Goal: Transaction & Acquisition: Subscribe to service/newsletter

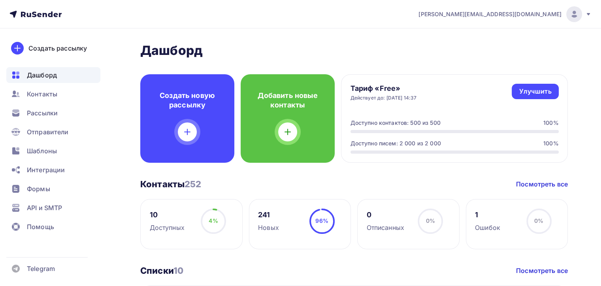
click at [529, 14] on span "[PERSON_NAME][EMAIL_ADDRESS][DOMAIN_NAME]" at bounding box center [489, 14] width 143 height 8
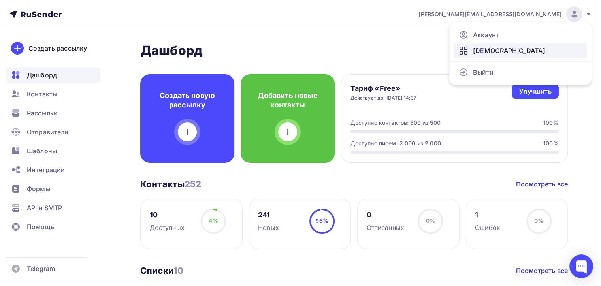
click at [508, 51] on link "[DEMOGRAPHIC_DATA]" at bounding box center [520, 51] width 133 height 16
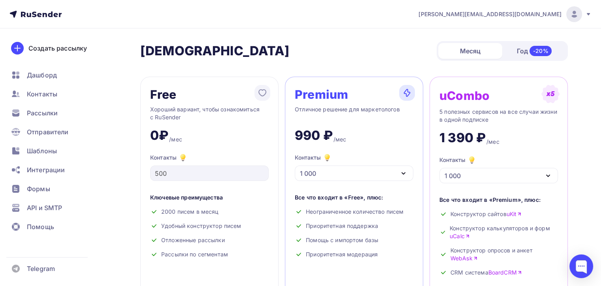
click at [333, 175] on div "1 000" at bounding box center [354, 173] width 119 height 15
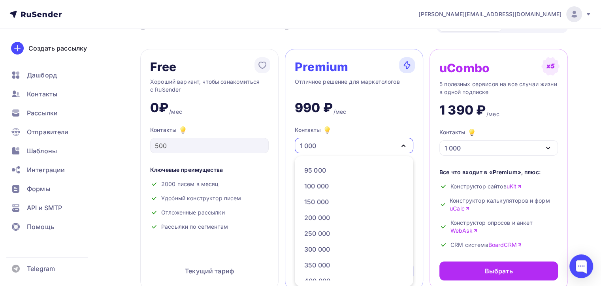
scroll to position [419, 0]
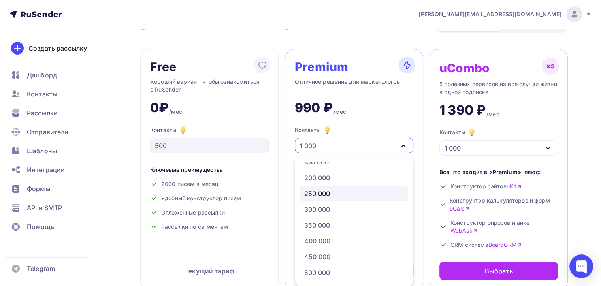
click at [332, 192] on div "250 000" at bounding box center [353, 193] width 99 height 9
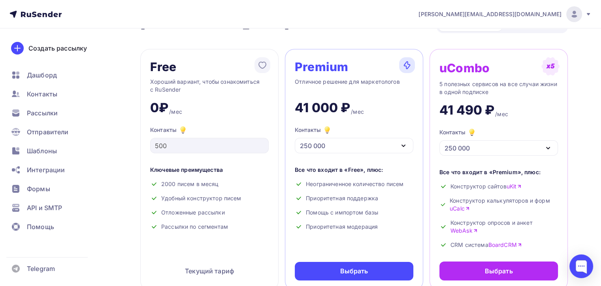
click at [326, 147] on div "250 000" at bounding box center [354, 145] width 119 height 15
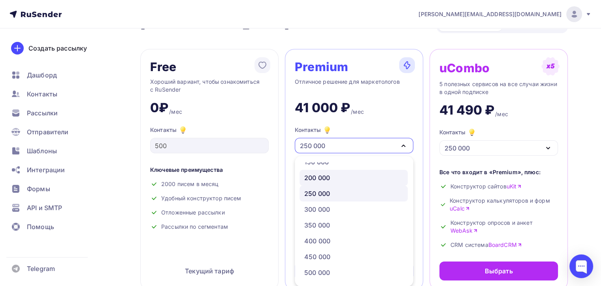
scroll to position [380, 0]
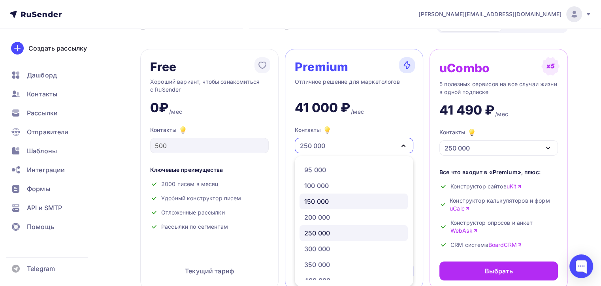
click at [335, 200] on div "150 000" at bounding box center [353, 201] width 99 height 9
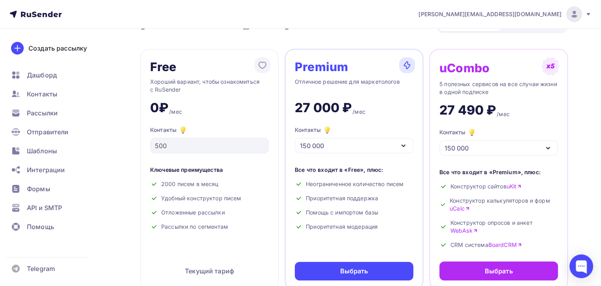
click at [354, 140] on div "Контакты 150 000" at bounding box center [354, 139] width 119 height 28
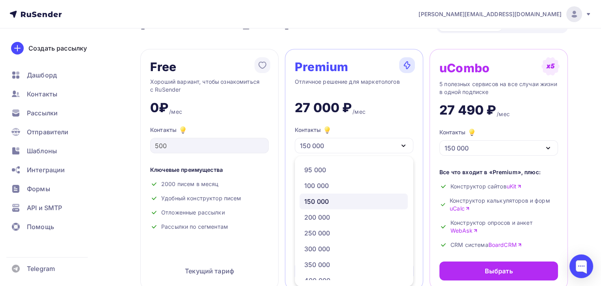
click at [354, 144] on div "150 000" at bounding box center [354, 145] width 119 height 15
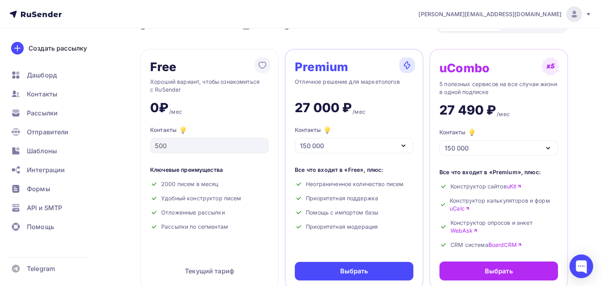
click at [354, 145] on div "150 000" at bounding box center [354, 145] width 119 height 15
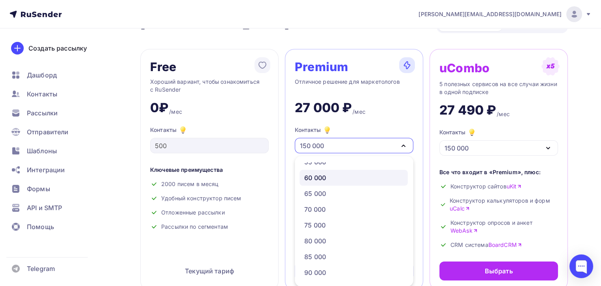
scroll to position [222, 0]
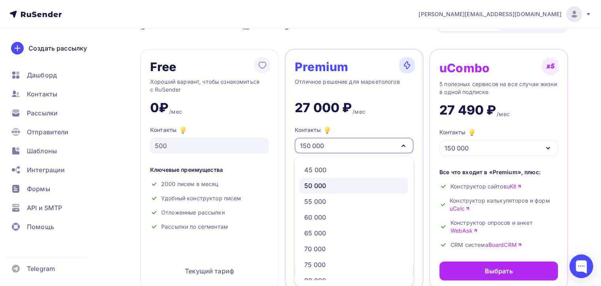
click at [336, 184] on div "50 000" at bounding box center [353, 185] width 99 height 9
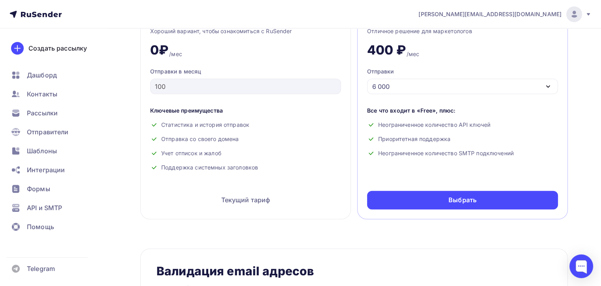
scroll to position [383, 0]
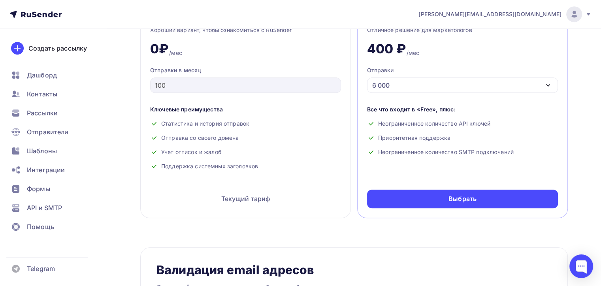
click at [417, 68] on div "Отправки 6 000" at bounding box center [462, 79] width 191 height 26
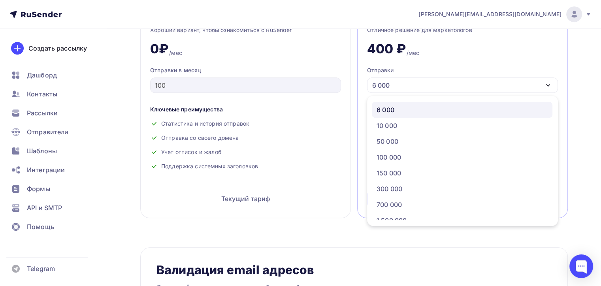
click at [414, 79] on div "6 000" at bounding box center [462, 84] width 191 height 15
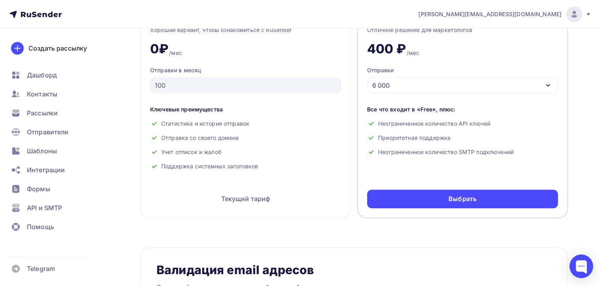
click at [414, 79] on div "6 000" at bounding box center [462, 84] width 191 height 15
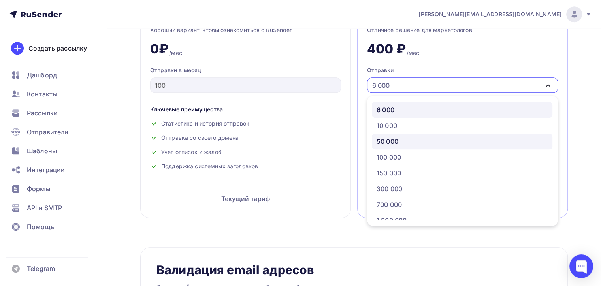
scroll to position [40, 0]
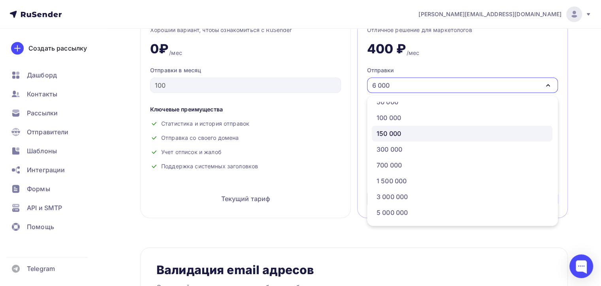
click at [406, 133] on div "150 000" at bounding box center [462, 133] width 171 height 9
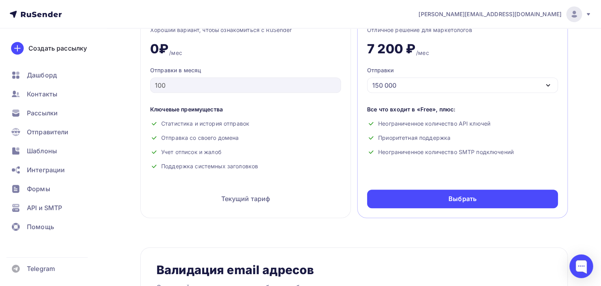
scroll to position [344, 0]
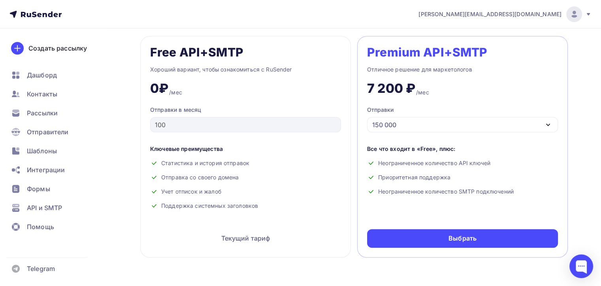
click at [366, 116] on div "Premium API+SMTP Отличное решение для маркетологов 7 200 ₽ /мес Отправки 150 00…" at bounding box center [462, 147] width 211 height 222
click at [377, 124] on div "150 000" at bounding box center [384, 124] width 24 height 9
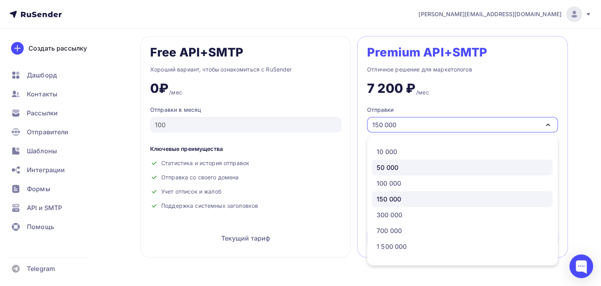
scroll to position [0, 0]
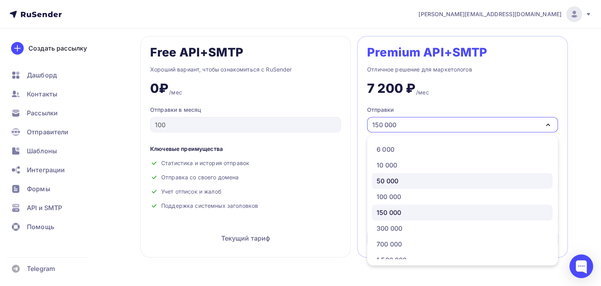
click at [409, 177] on div "50 000" at bounding box center [462, 180] width 171 height 9
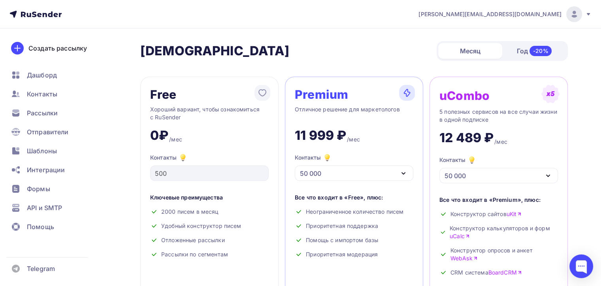
click at [370, 181] on div "Premium Отличное решение для маркетологов 11 999 ₽ /мес Контакты 50 000 1 000 2…" at bounding box center [354, 197] width 138 height 241
click at [368, 178] on div "50 000" at bounding box center [354, 173] width 119 height 15
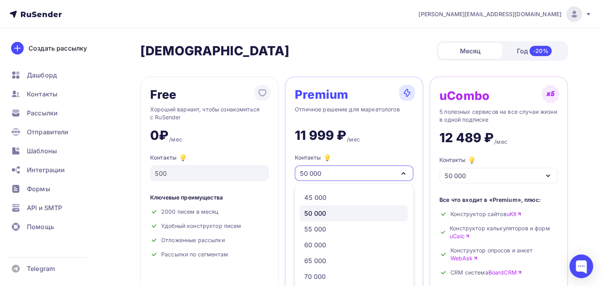
scroll to position [28, 0]
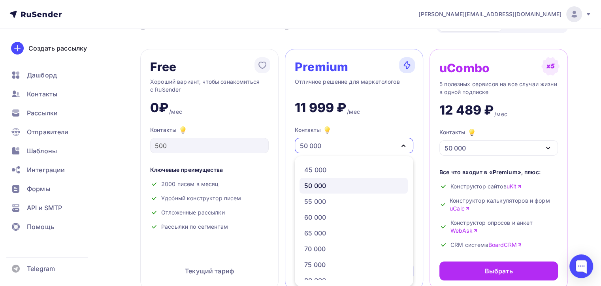
click at [360, 190] on link "50 000" at bounding box center [353, 186] width 108 height 16
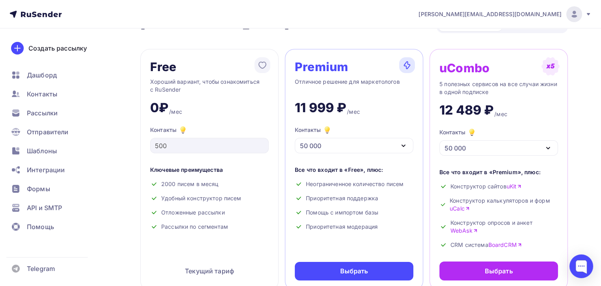
click at [333, 146] on div "50 000" at bounding box center [354, 145] width 119 height 15
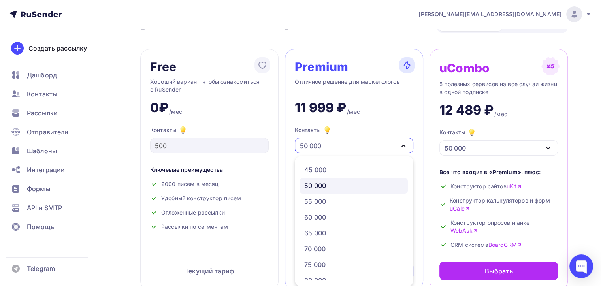
scroll to position [182, 0]
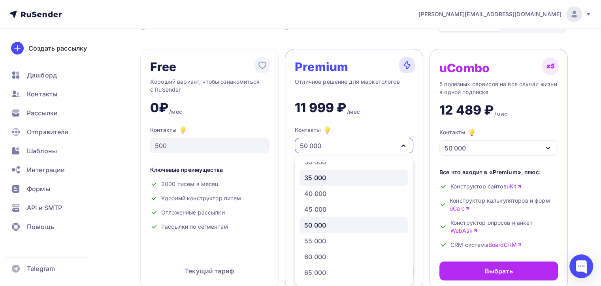
click at [331, 181] on div "35 000" at bounding box center [353, 177] width 99 height 9
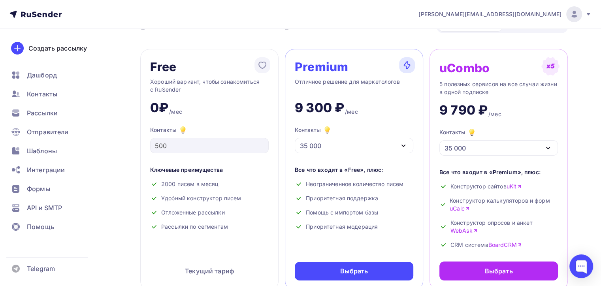
click at [352, 145] on div "35 000" at bounding box center [354, 145] width 119 height 15
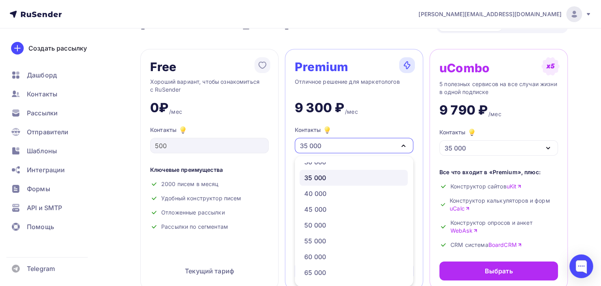
scroll to position [143, 0]
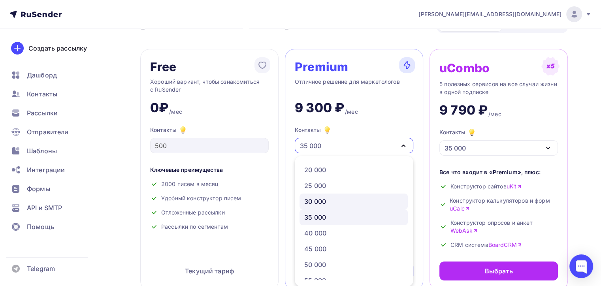
click at [342, 200] on div "30 000" at bounding box center [353, 201] width 99 height 9
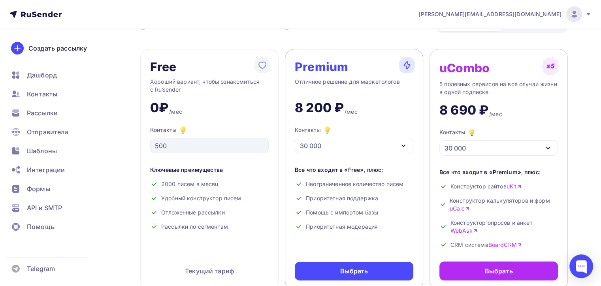
drag, startPoint x: 332, startPoint y: 162, endPoint x: 329, endPoint y: 145, distance: 17.0
click at [332, 158] on div "Premium Отличное решение для маркетологов 8 200 ₽ /мес Контакты 30 000 1 000 2 …" at bounding box center [354, 169] width 138 height 241
click at [329, 145] on div "30 000" at bounding box center [354, 145] width 119 height 15
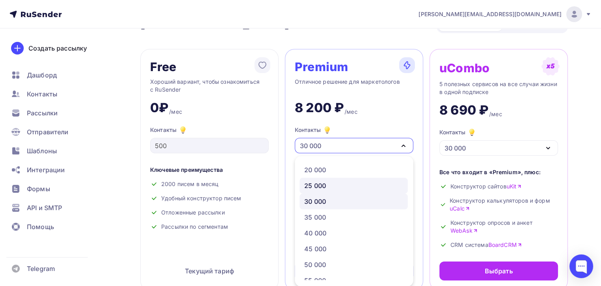
click at [333, 186] on div "25 000" at bounding box center [353, 185] width 99 height 9
